Goal: Check status: Check status

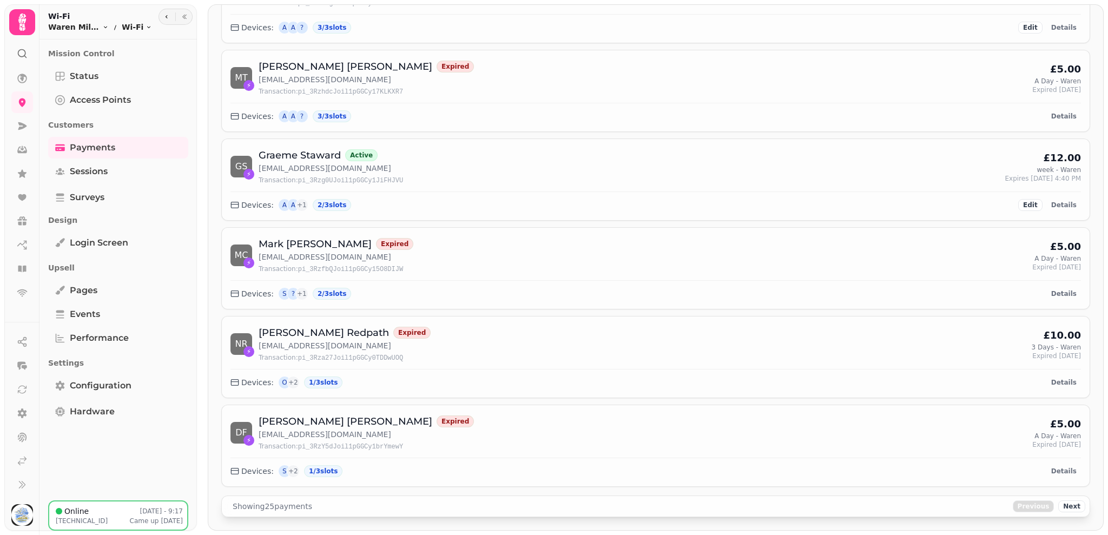
scroll to position [1829, 0]
click at [1071, 509] on button "Next" at bounding box center [1071, 506] width 27 height 12
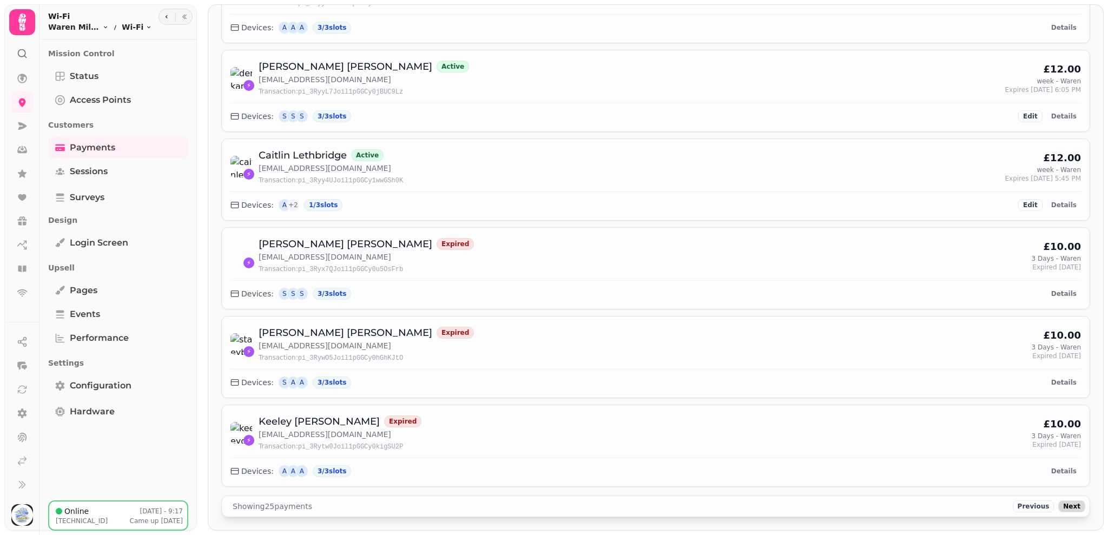
scroll to position [1827, 0]
click at [1104, 82] on div "DrayTek [TECHNICAL_ID] Payments Manage payments and subscriptions for Wi-Fi acc…" at bounding box center [655, 267] width 904 height 535
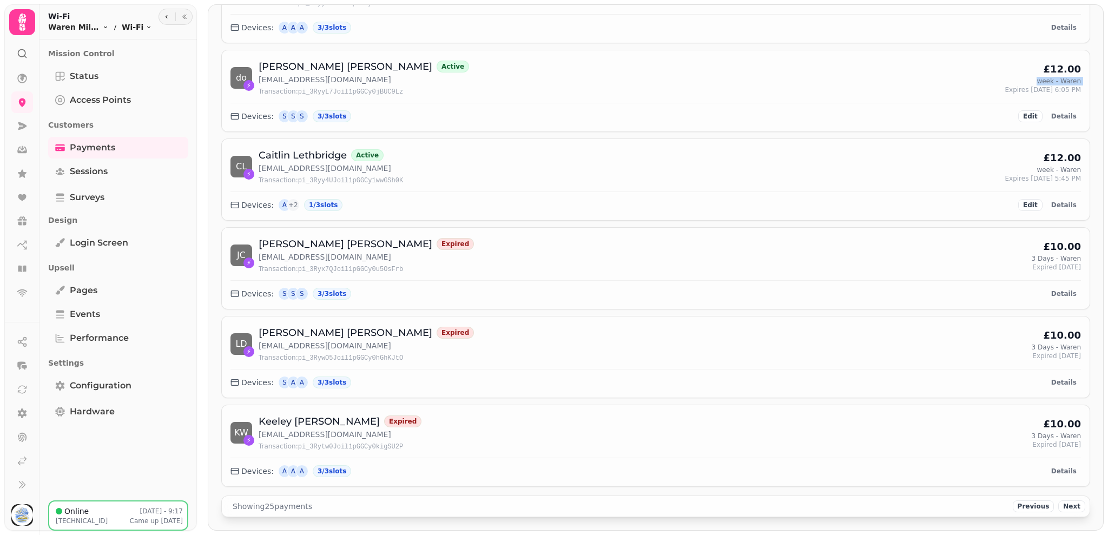
click at [1104, 82] on div "DrayTek [TECHNICAL_ID] Payments Manage payments and subscriptions for Wi-Fi acc…" at bounding box center [655, 267] width 904 height 535
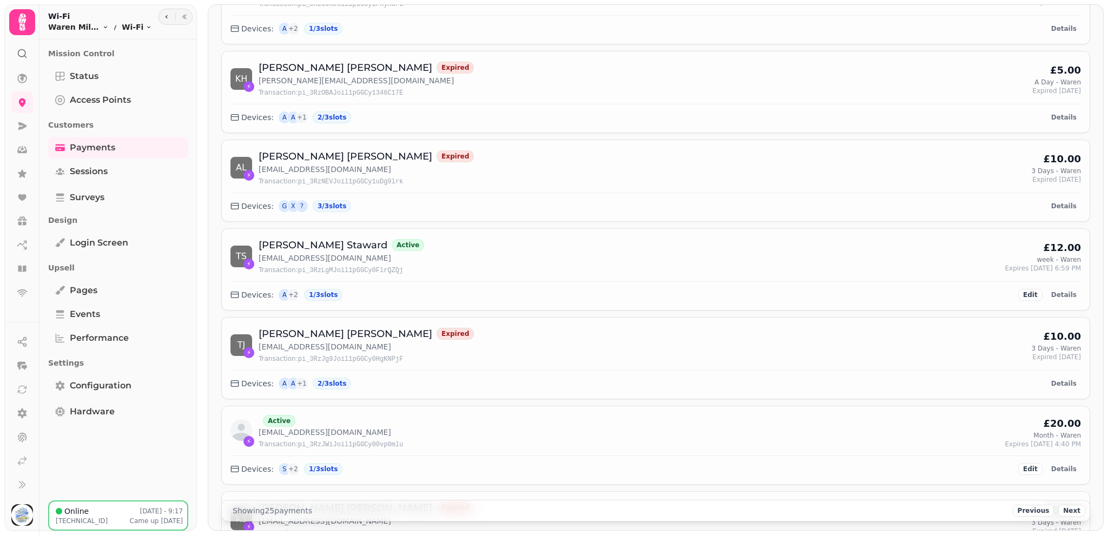
scroll to position [0, 0]
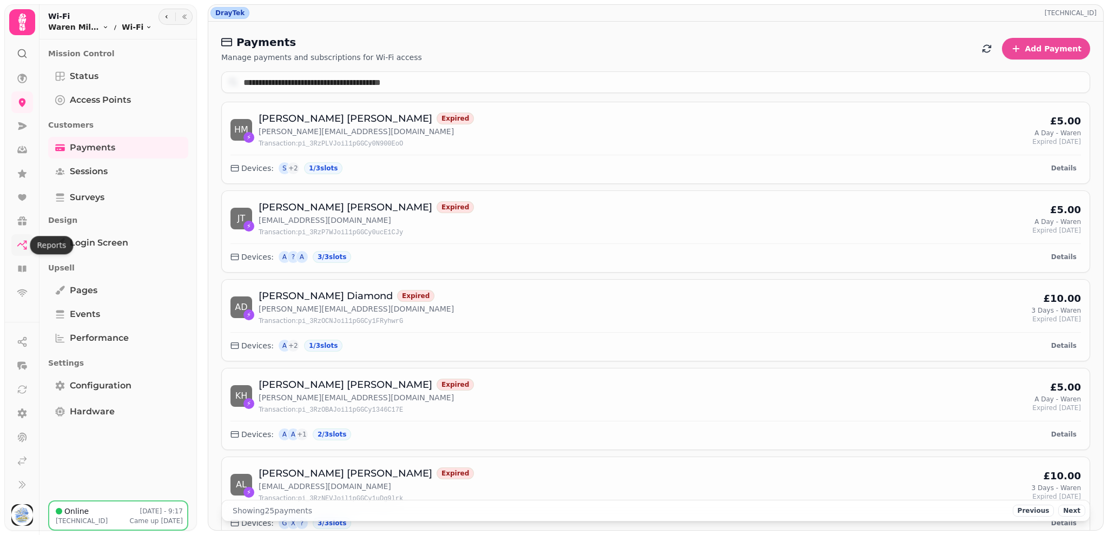
click at [22, 247] on icon at bounding box center [22, 245] width 11 height 11
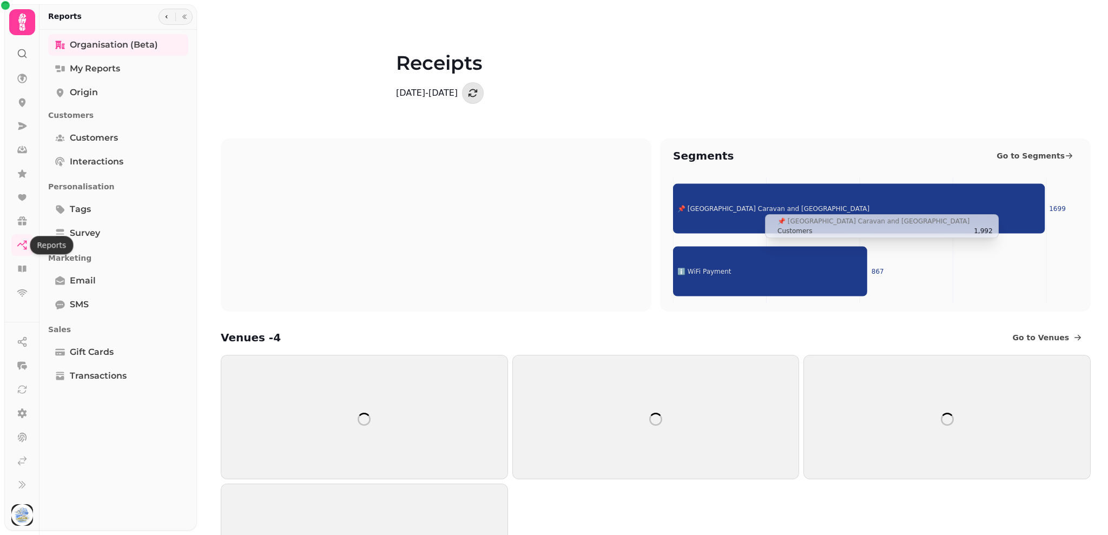
click at [754, 204] on tspan "📌 [GEOGRAPHIC_DATA] Caravan and [GEOGRAPHIC_DATA]" at bounding box center [773, 208] width 192 height 8
click at [736, 208] on tspan "📌 [GEOGRAPHIC_DATA] Caravan and [GEOGRAPHIC_DATA]" at bounding box center [773, 208] width 192 height 8
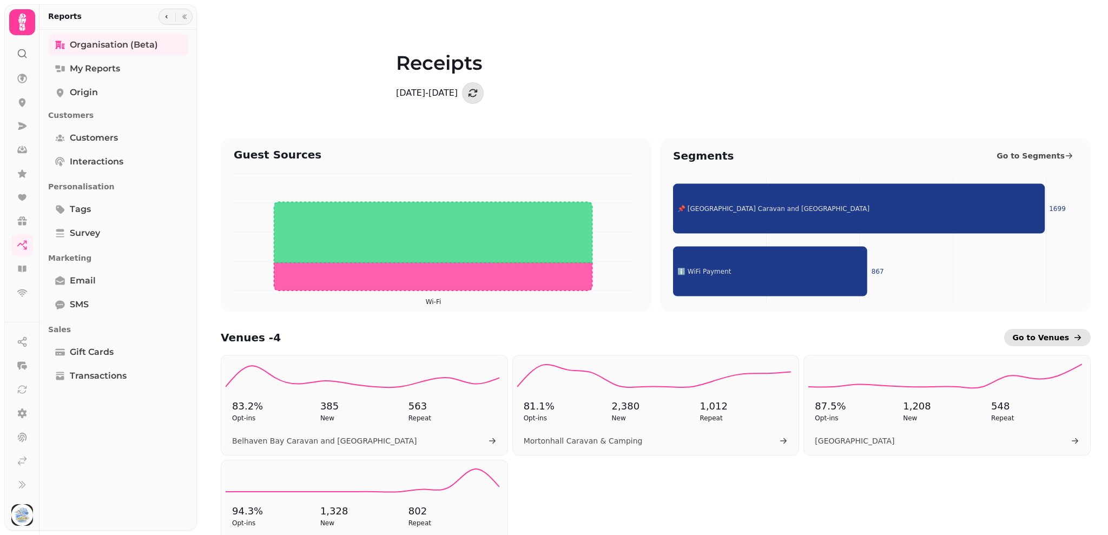
click at [1074, 338] on icon at bounding box center [1077, 337] width 6 height 5
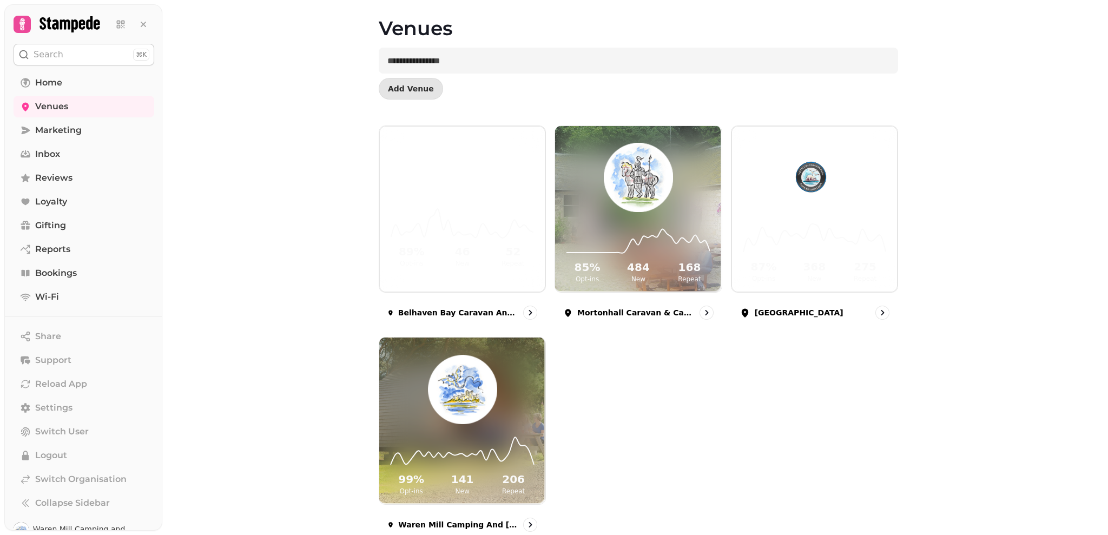
scroll to position [65, 0]
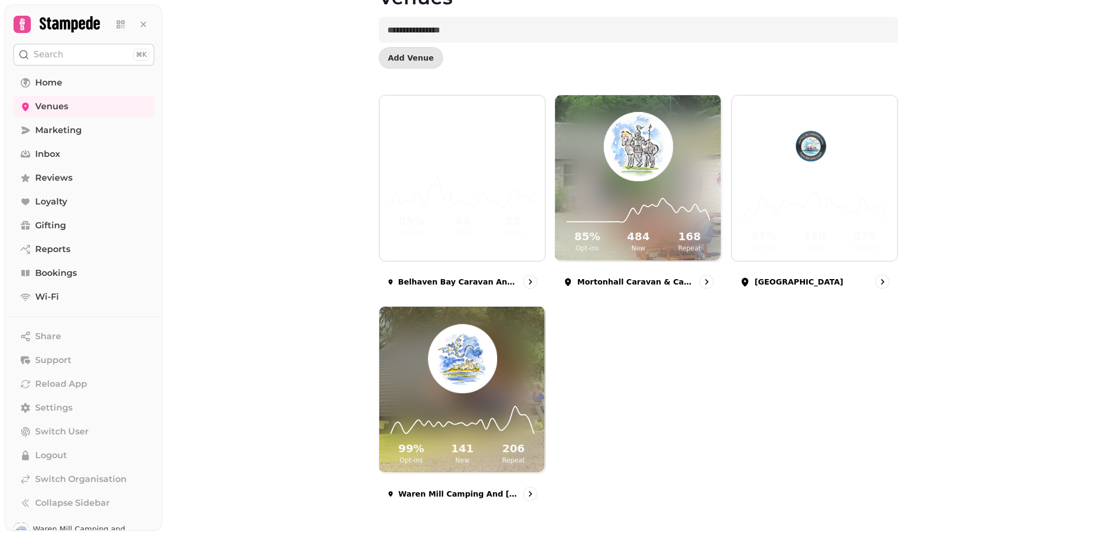
click at [1088, 268] on div "Venues Add Venue 89 % Opt-ins 46 New 52 Repeat [GEOGRAPHIC_DATA] Caravan and Ca…" at bounding box center [634, 267] width 945 height 535
click at [512, 392] on img at bounding box center [462, 357] width 127 height 71
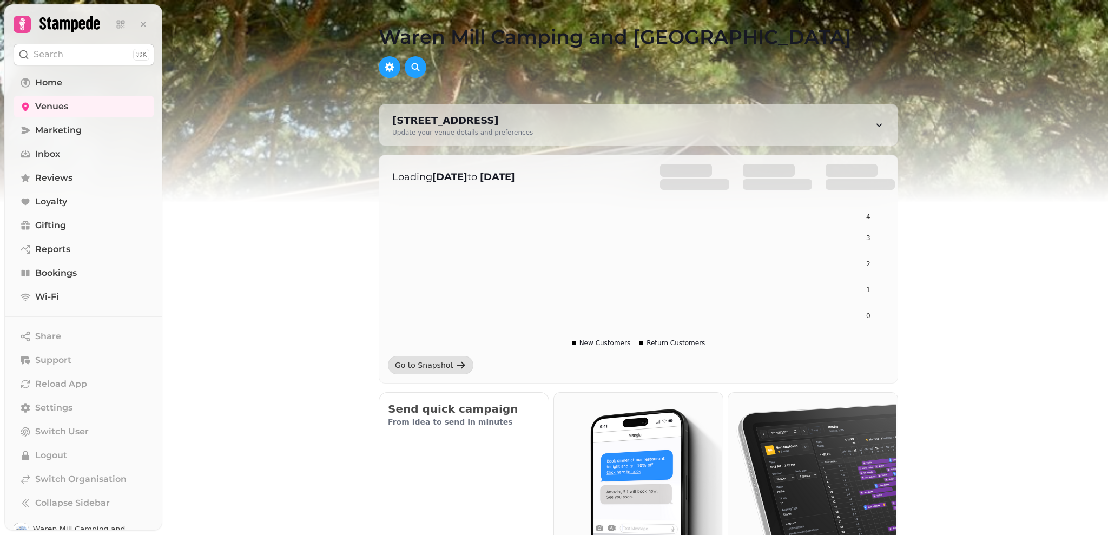
scroll to position [468, 0]
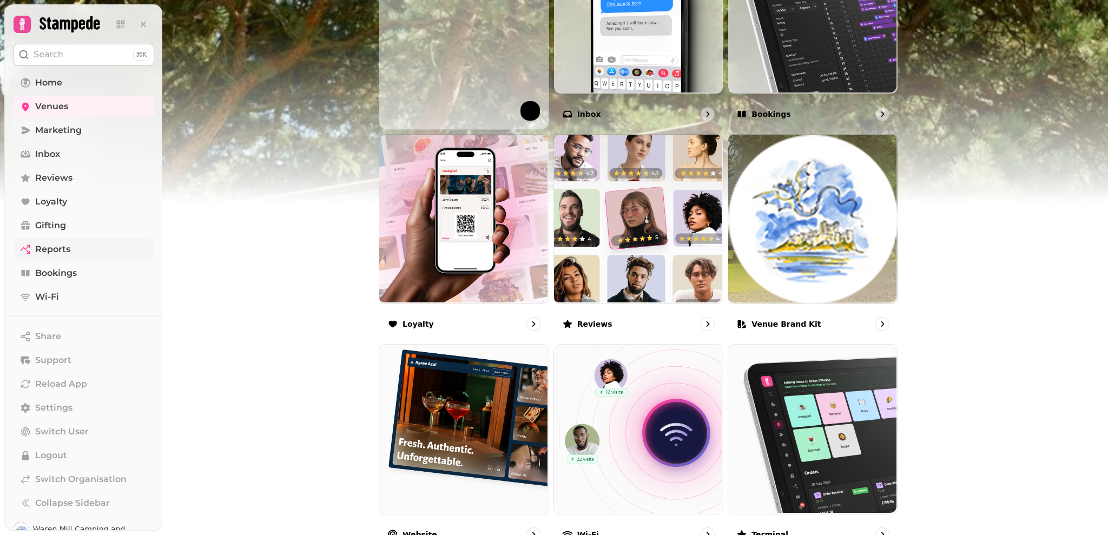
click at [72, 256] on link "Reports" at bounding box center [84, 250] width 141 height 22
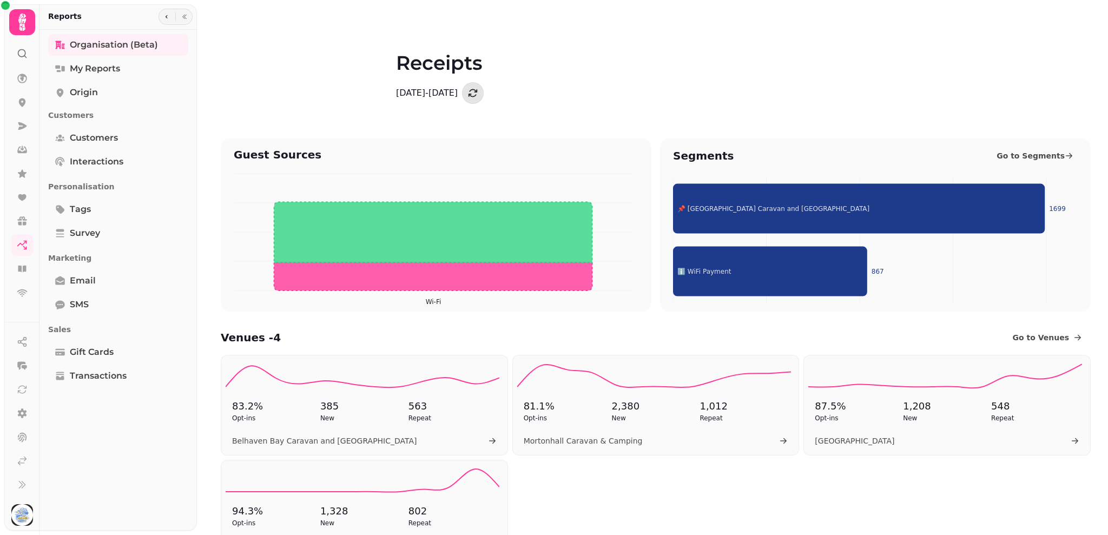
click at [1093, 160] on div "Guest Sources Wi-Fi Segments Go to Segments 📌 [GEOGRAPHIC_DATA] Caravan and Cam…" at bounding box center [655, 225] width 904 height 190
drag, startPoint x: 1093, startPoint y: 160, endPoint x: 1093, endPoint y: 169, distance: 9.7
click at [1093, 169] on div "Guest Sources Wi-Fi Segments Go to Segments 📌 [GEOGRAPHIC_DATA] Caravan and Cam…" at bounding box center [655, 225] width 904 height 190
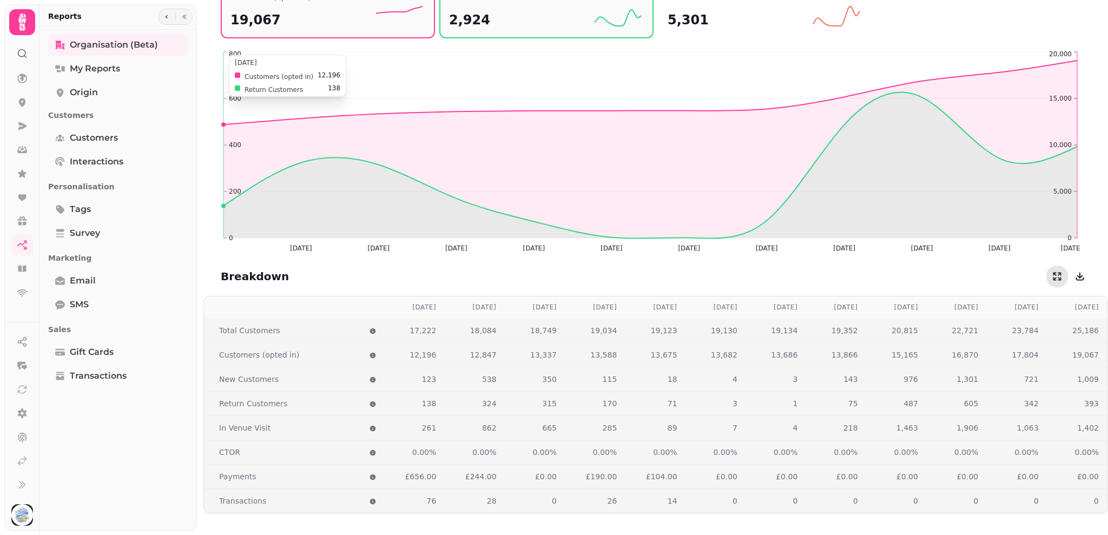
scroll to position [1042, 0]
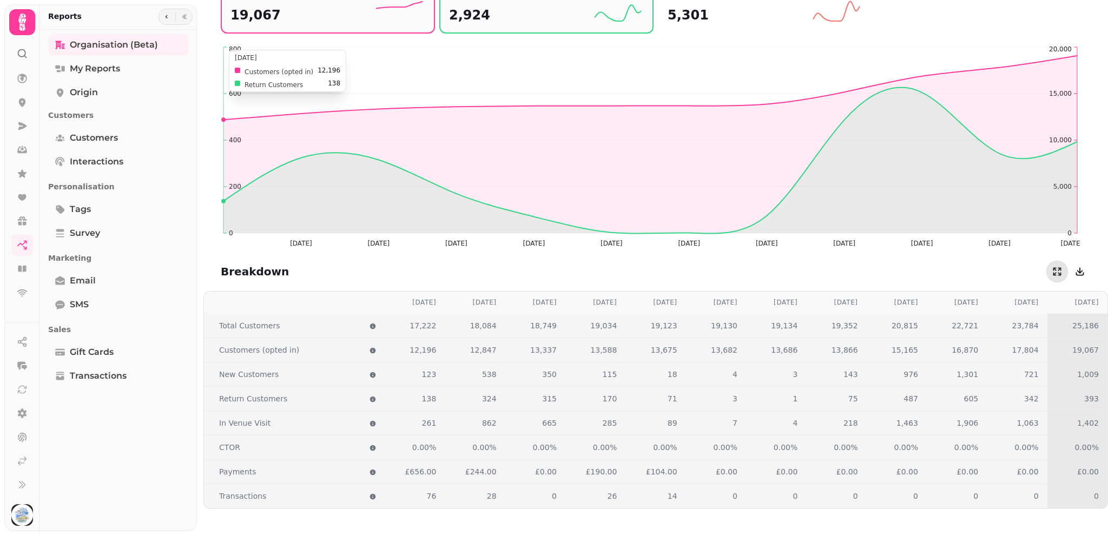
click at [1084, 303] on div "[DATE]" at bounding box center [1077, 302] width 43 height 9
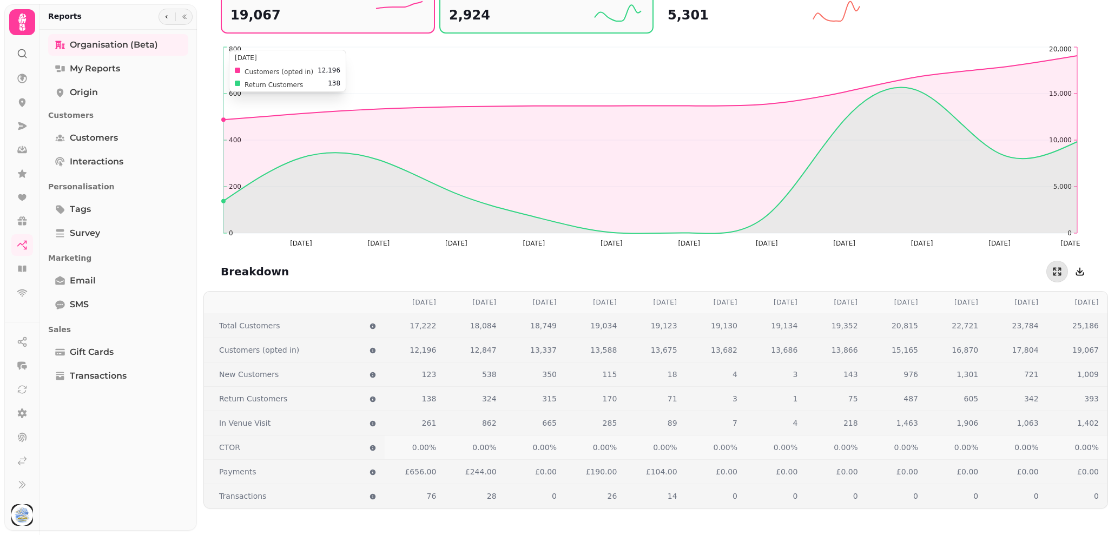
click at [1075, 447] on span "0.00%" at bounding box center [1087, 447] width 24 height 9
click at [1061, 472] on div "£0.00" at bounding box center [1077, 471] width 43 height 11
click at [245, 472] on span "Payments" at bounding box center [237, 471] width 37 height 11
